Goal: Find specific page/section: Find specific page/section

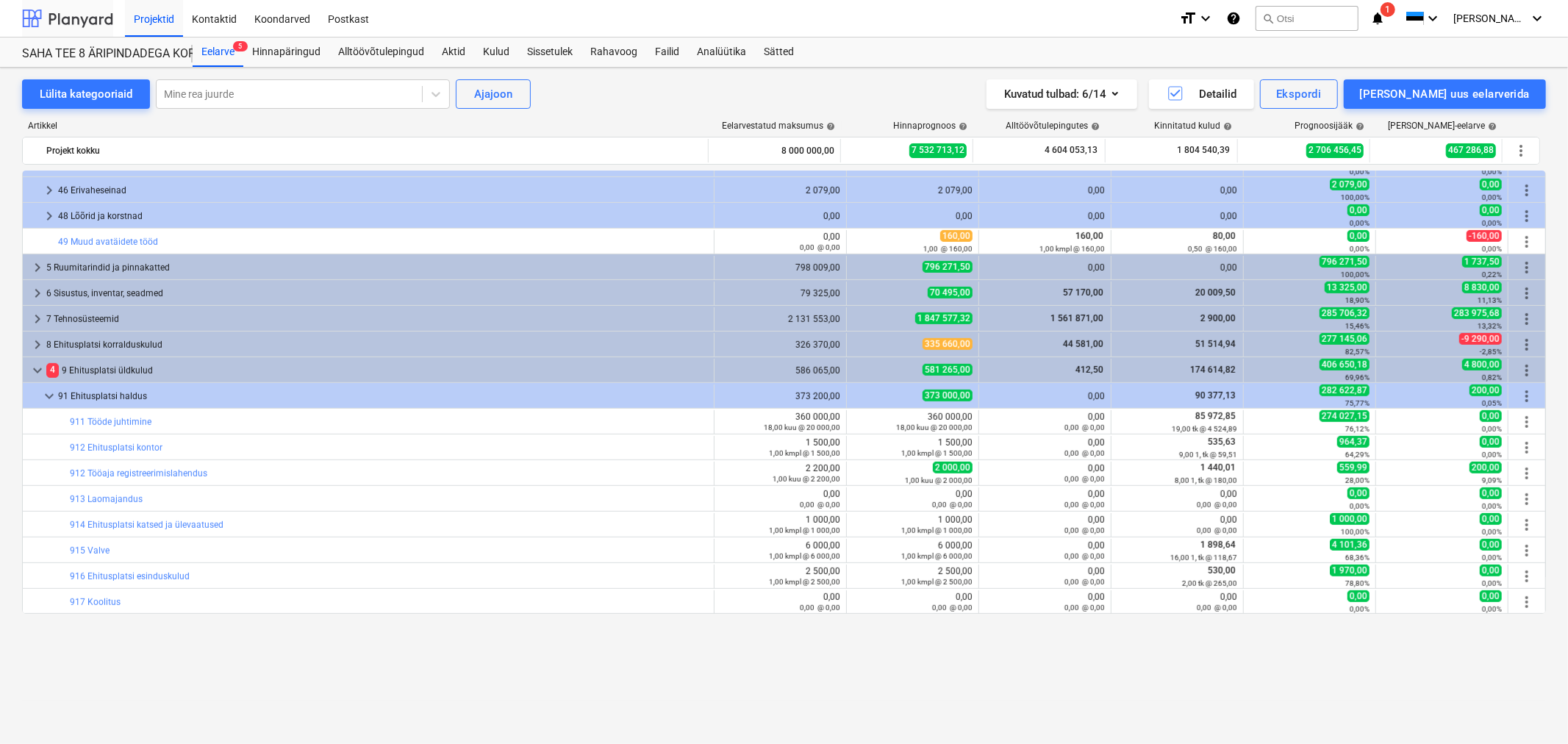
scroll to position [120, 0]
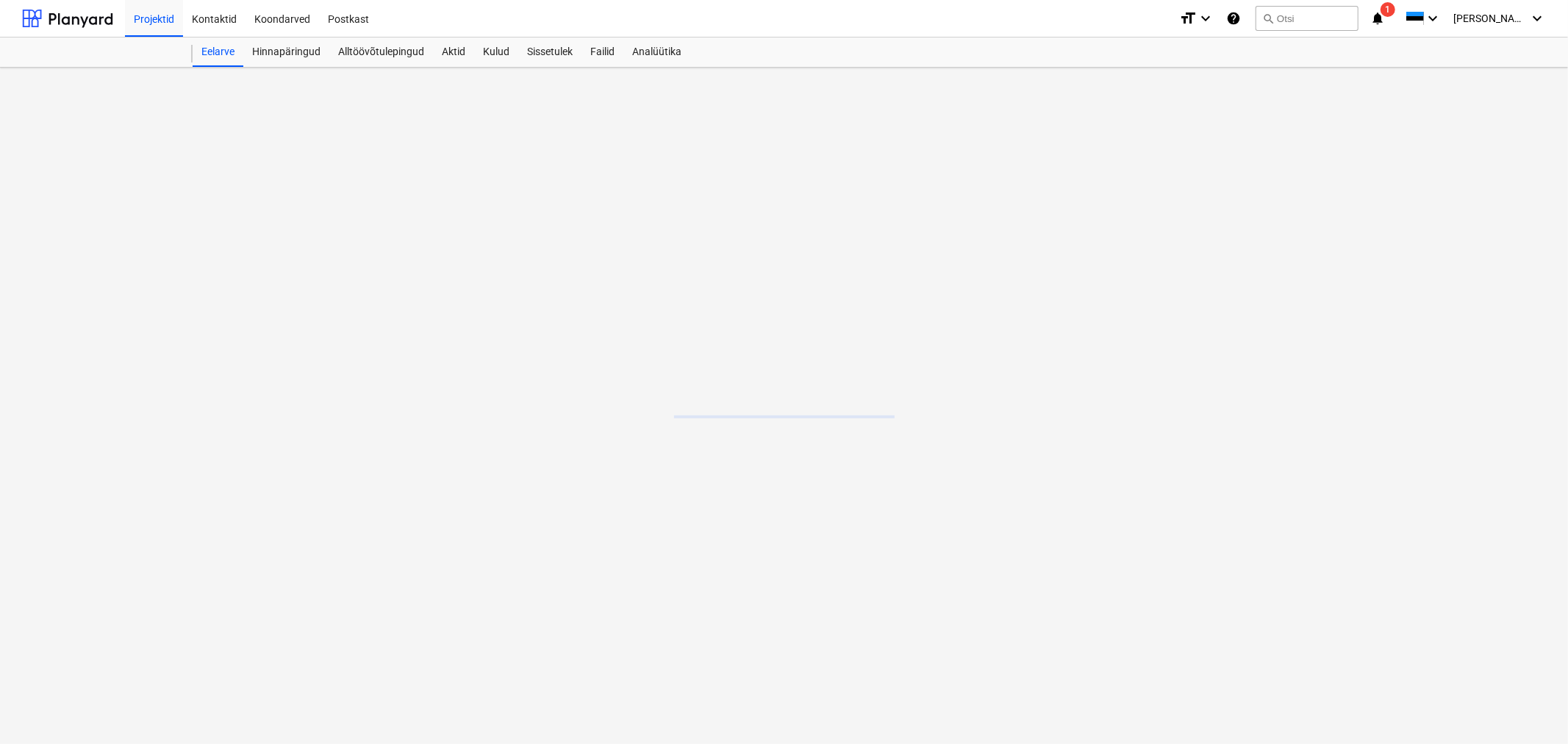
click at [1420, 18] on div "format_size keyboard_arrow_down help search Otsi notifications 1 keyboard_arrow…" at bounding box center [1362, 18] width 367 height 37
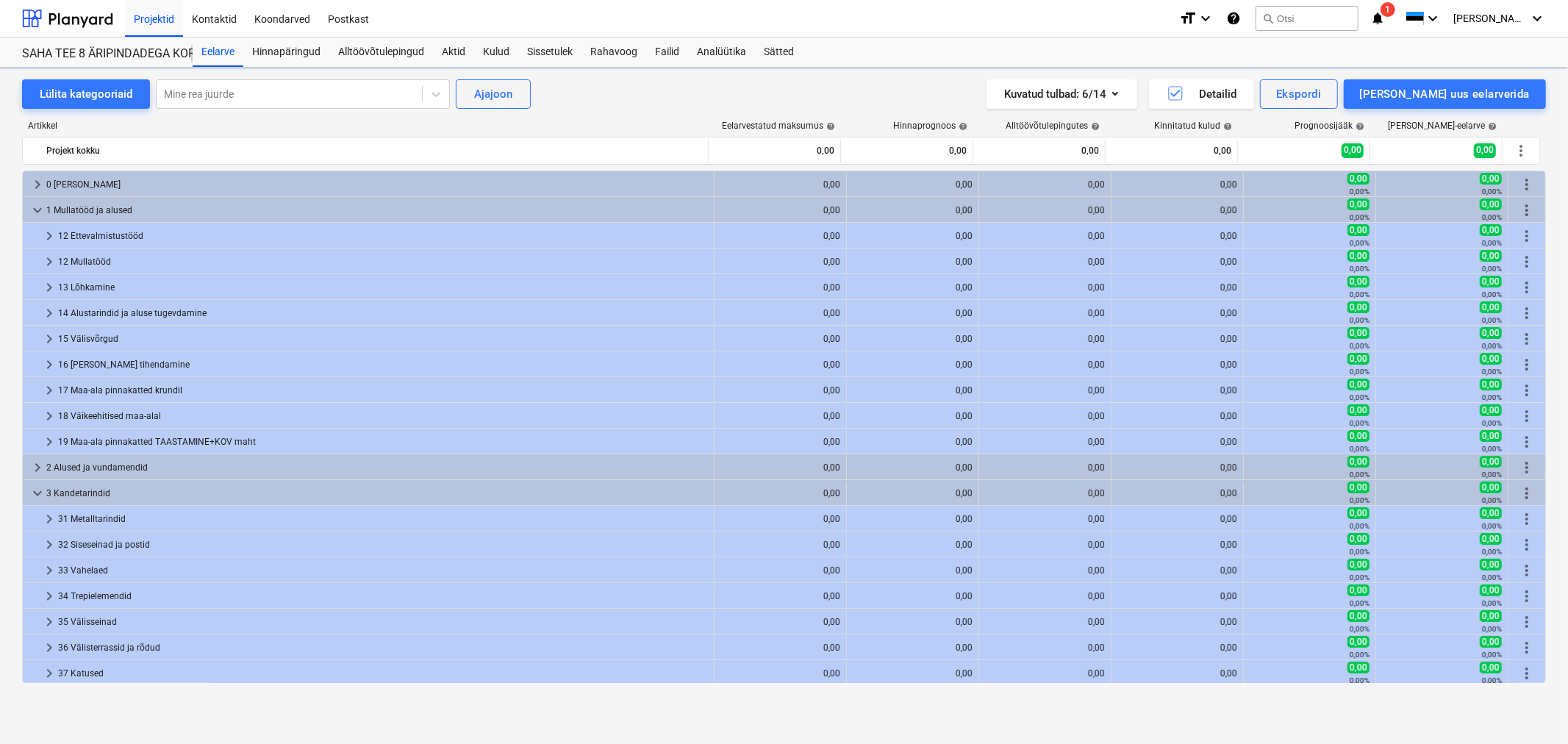
scroll to position [120, 0]
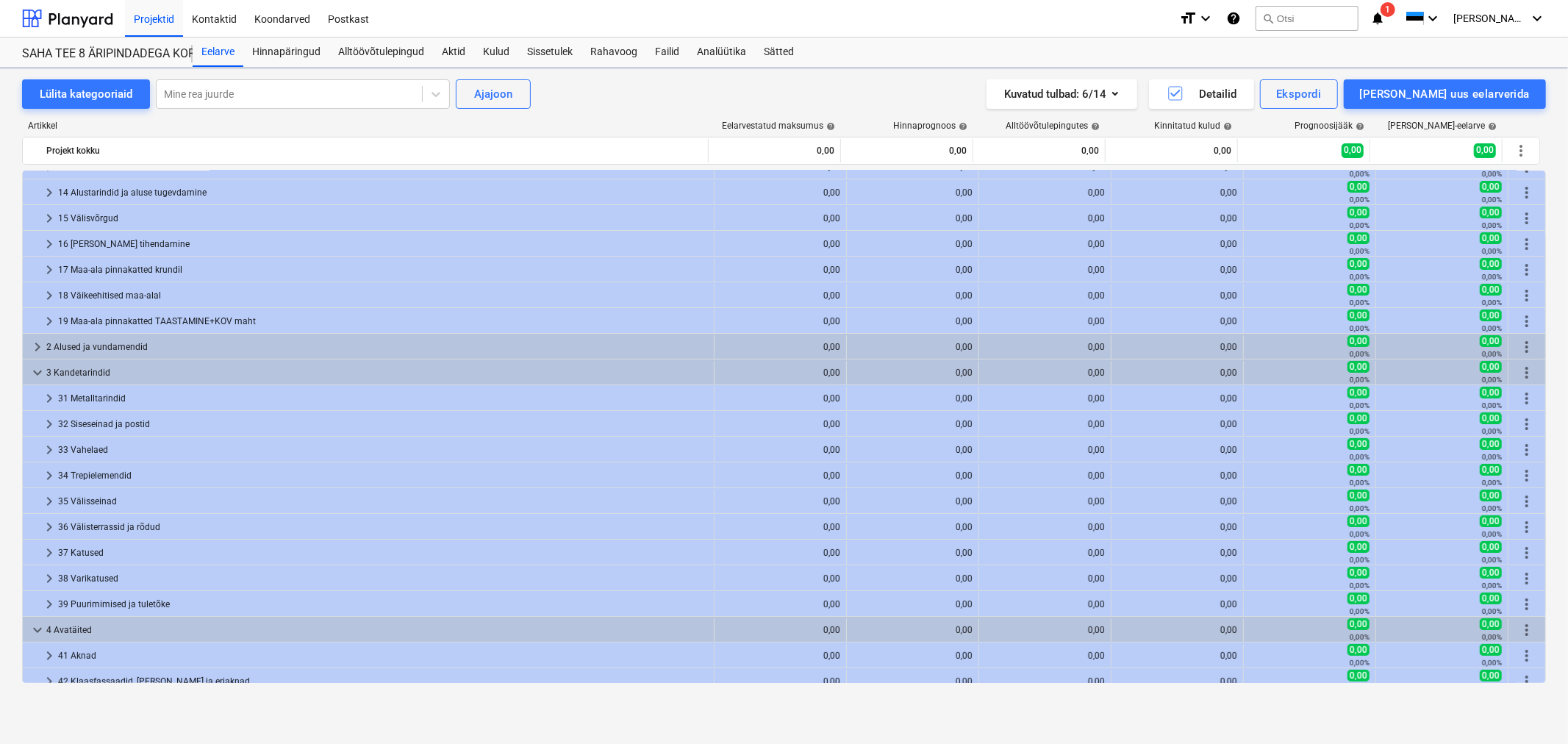
click at [1395, 12] on span "1" at bounding box center [1387, 10] width 14 height 14
